Goal: Navigation & Orientation: Find specific page/section

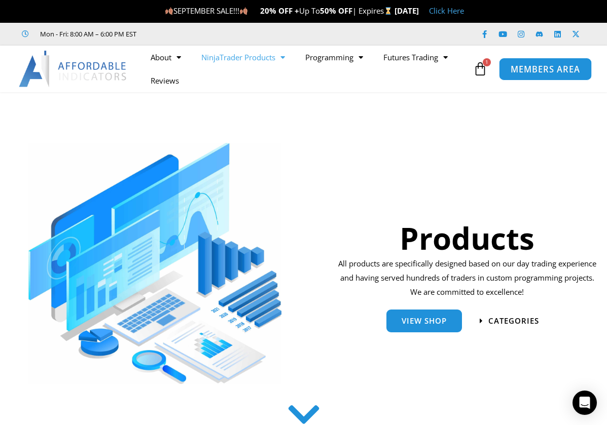
click at [536, 70] on span "MEMBERS AREA" at bounding box center [545, 69] width 69 height 9
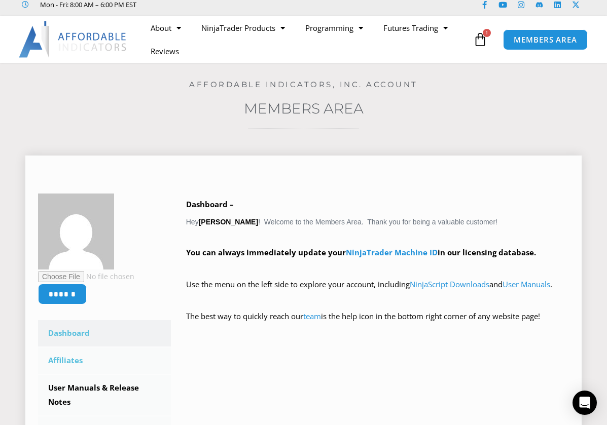
scroll to position [152, 0]
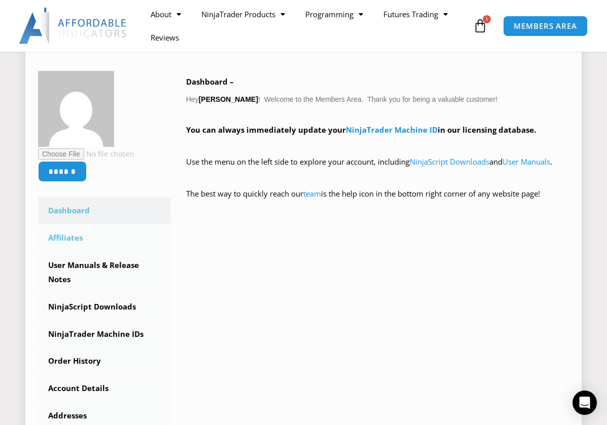
click at [58, 241] on link "Affiliates" at bounding box center [104, 238] width 133 height 26
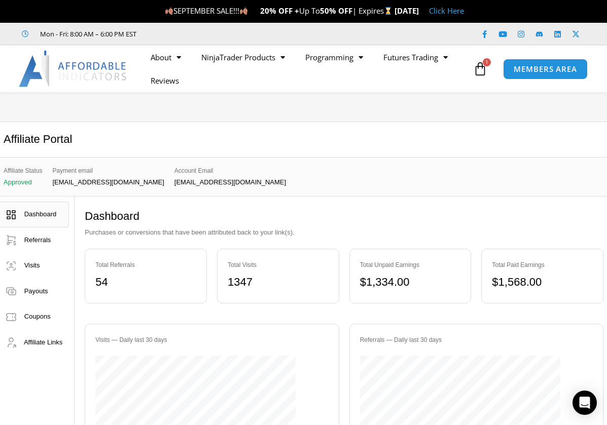
click at [97, 69] on img at bounding box center [73, 69] width 109 height 37
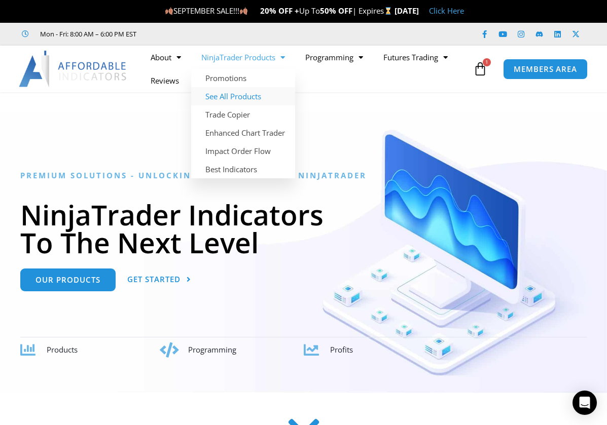
click at [240, 96] on link "See All Products" at bounding box center [243, 96] width 104 height 18
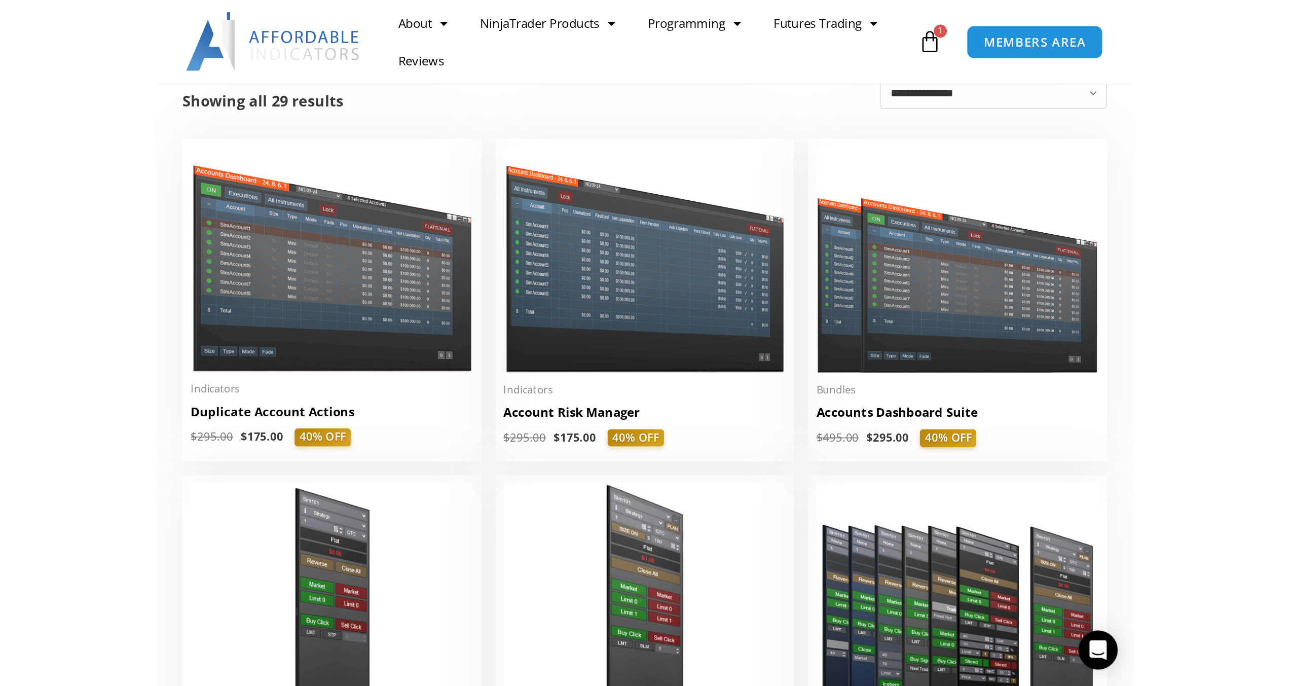
scroll to position [201, 0]
